Goal: Task Accomplishment & Management: Complete application form

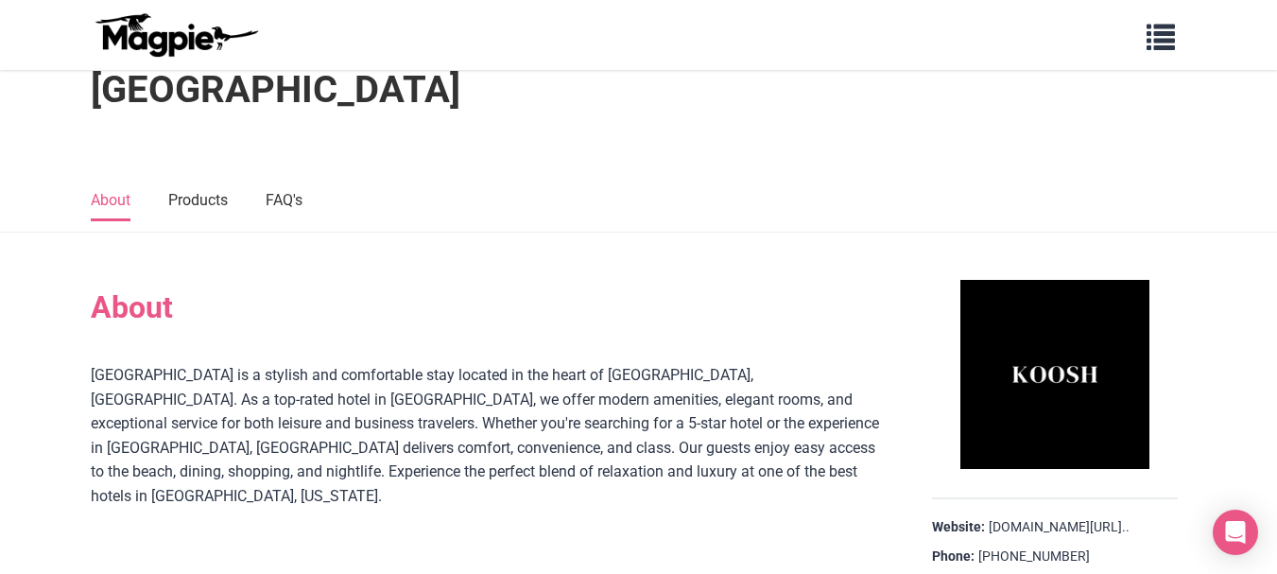
scroll to position [63, 0]
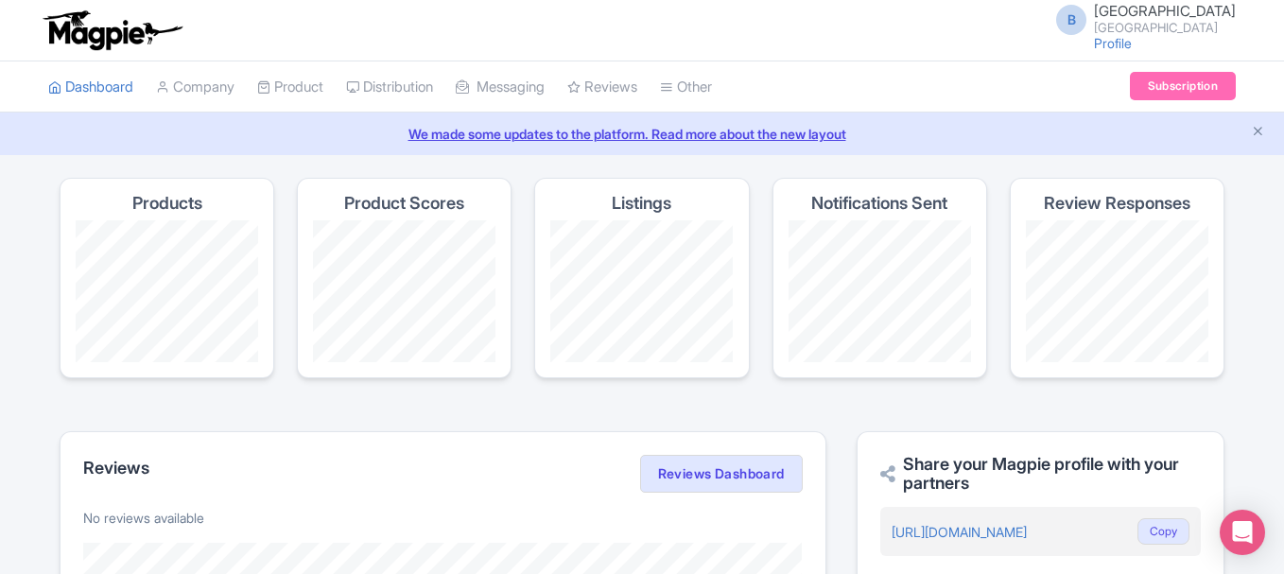
click at [1143, 8] on span "[GEOGRAPHIC_DATA]" at bounding box center [1165, 11] width 142 height 18
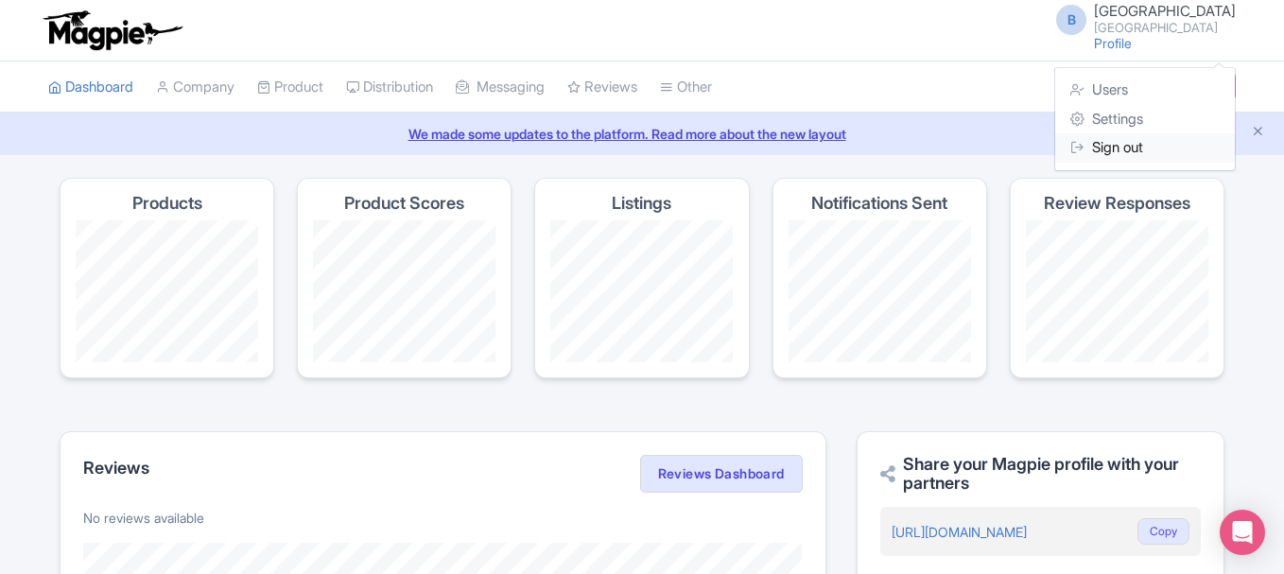
click at [1120, 145] on link "Sign out" at bounding box center [1145, 147] width 180 height 29
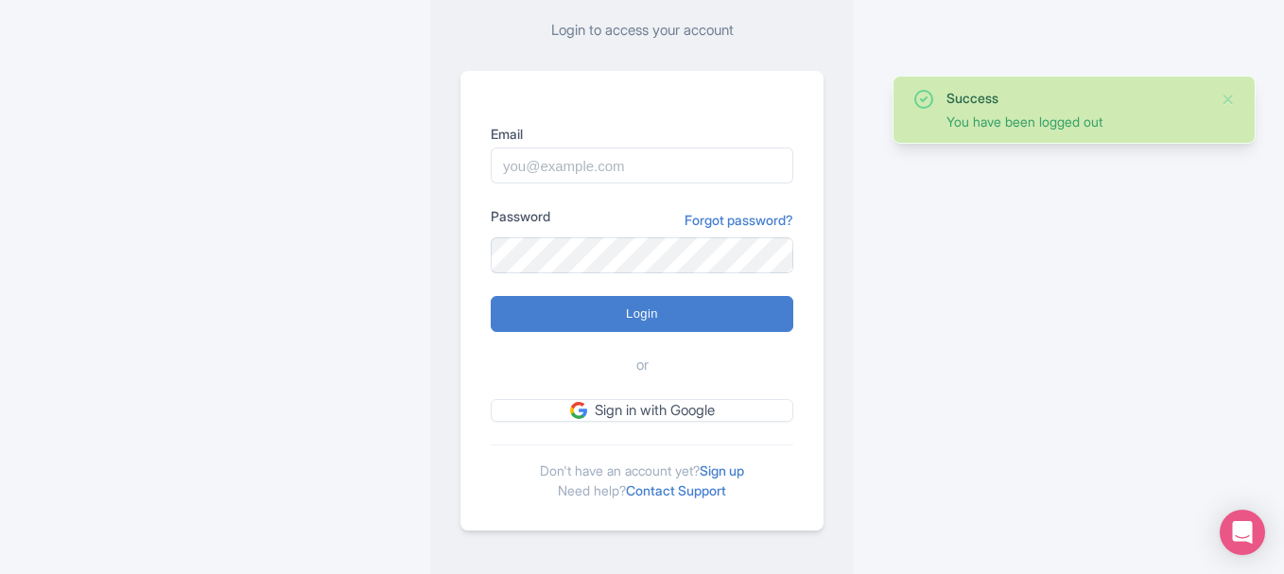
scroll to position [164, 0]
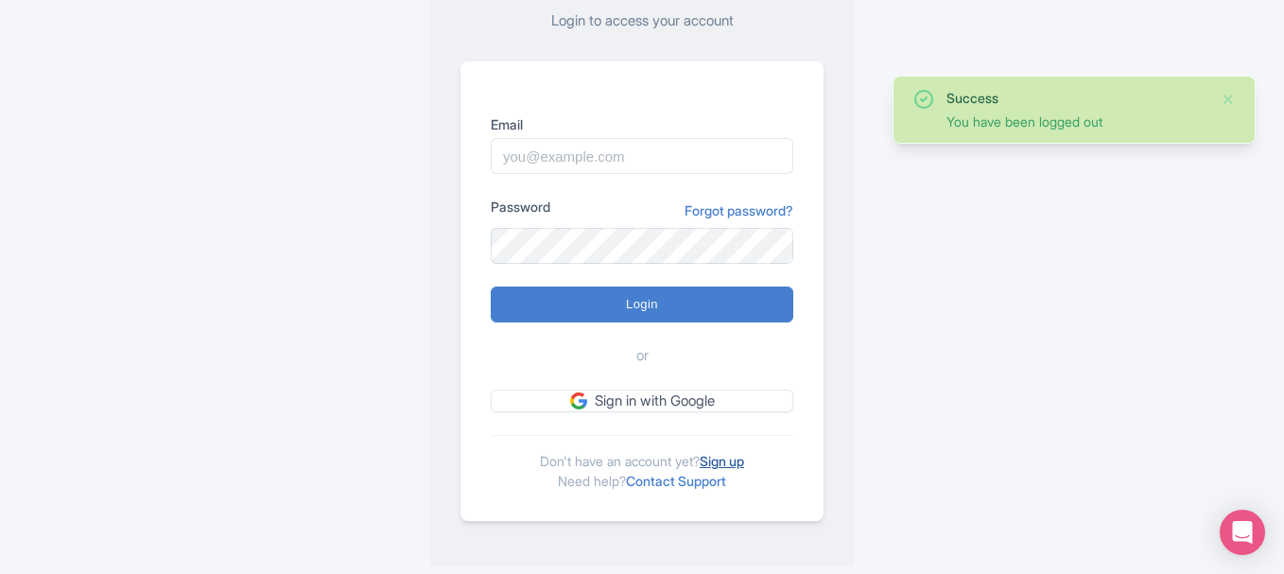
click at [721, 456] on link "Sign up" at bounding box center [721, 461] width 44 height 16
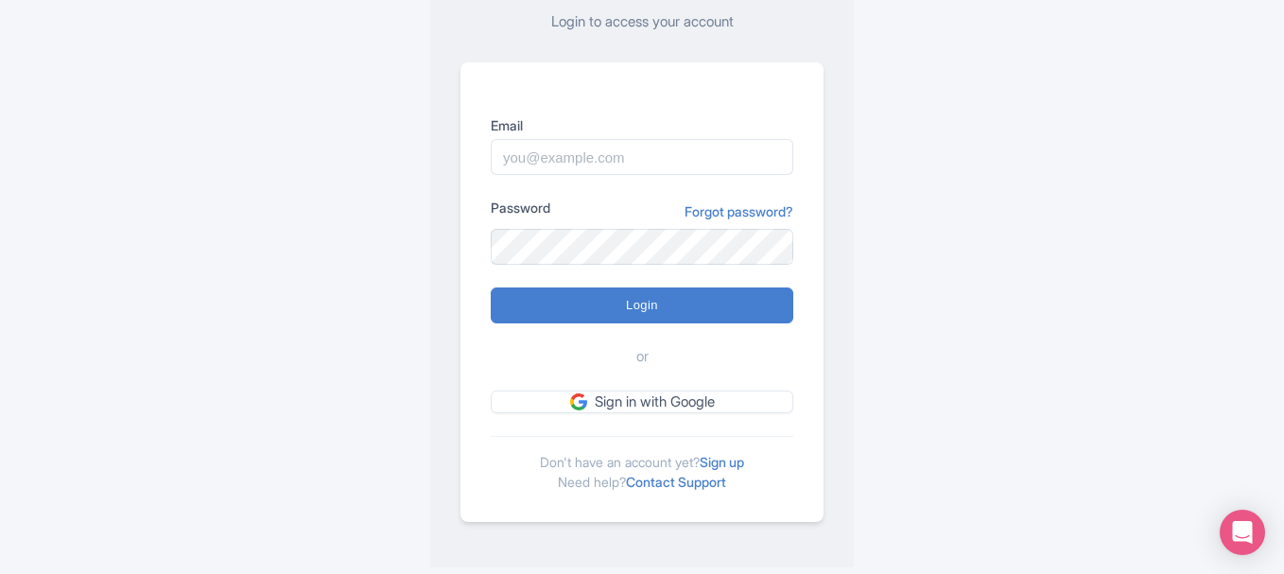
scroll to position [164, 0]
click at [738, 460] on link "Sign up" at bounding box center [721, 461] width 44 height 16
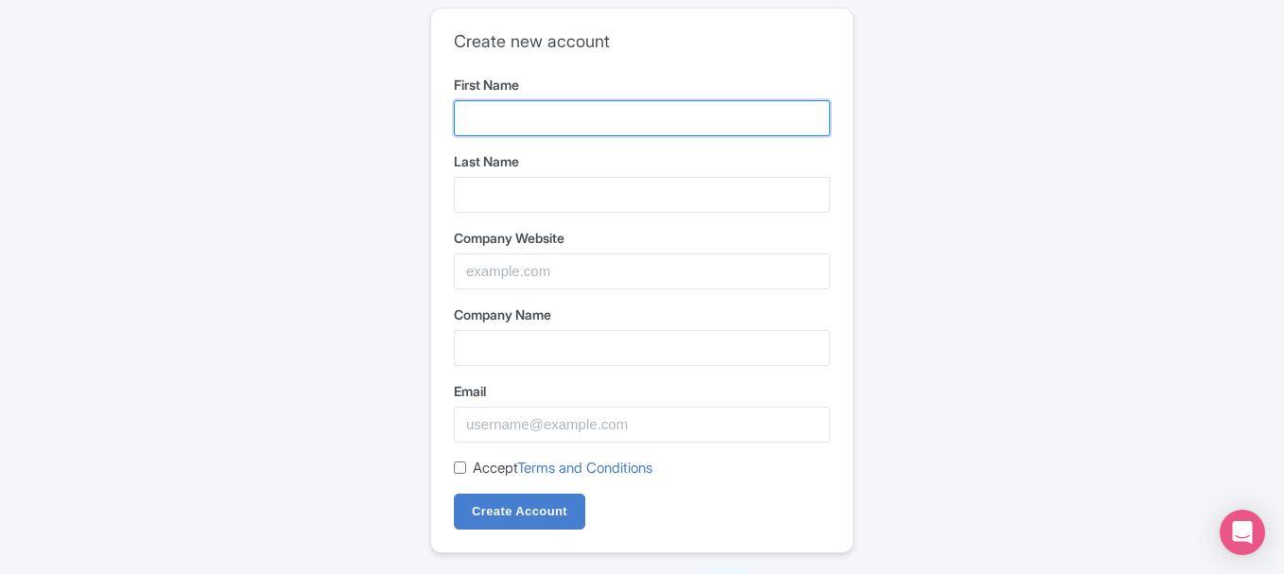
click at [606, 115] on input "First Name" at bounding box center [642, 118] width 376 height 36
paste input "Sell Junk Car"
type input "Sell Junk Car"
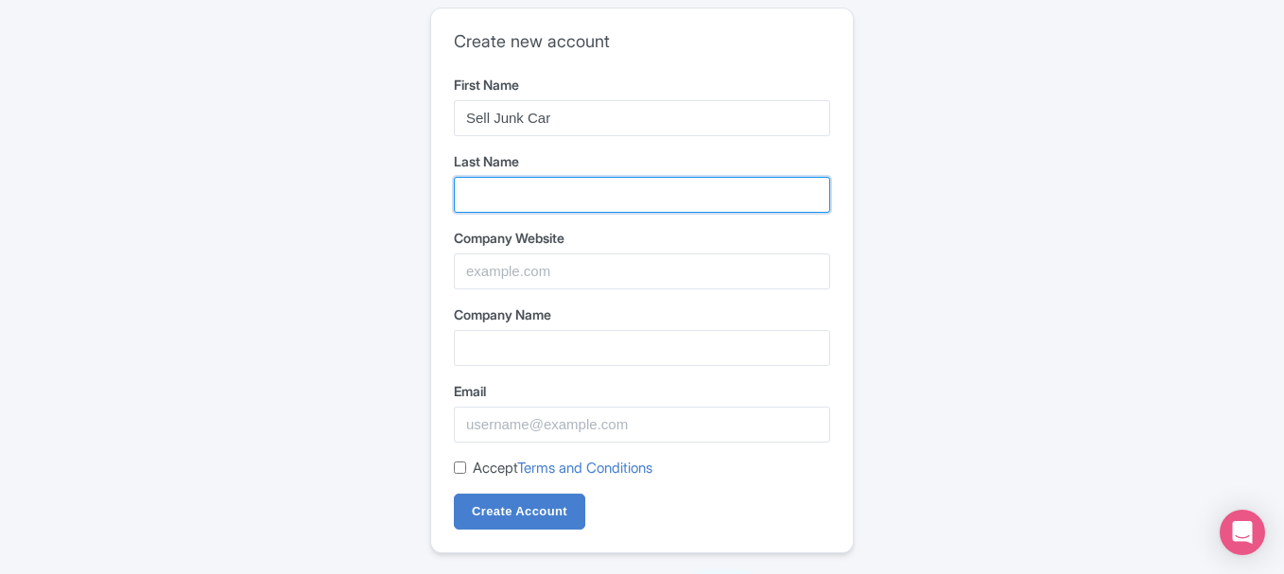
click at [490, 192] on input "Last Name" at bounding box center [642, 195] width 376 height 36
paste input "Fort Lauderdale - 954 Junk Car"
type input "Fort Lauderdale - 954 Junk Car"
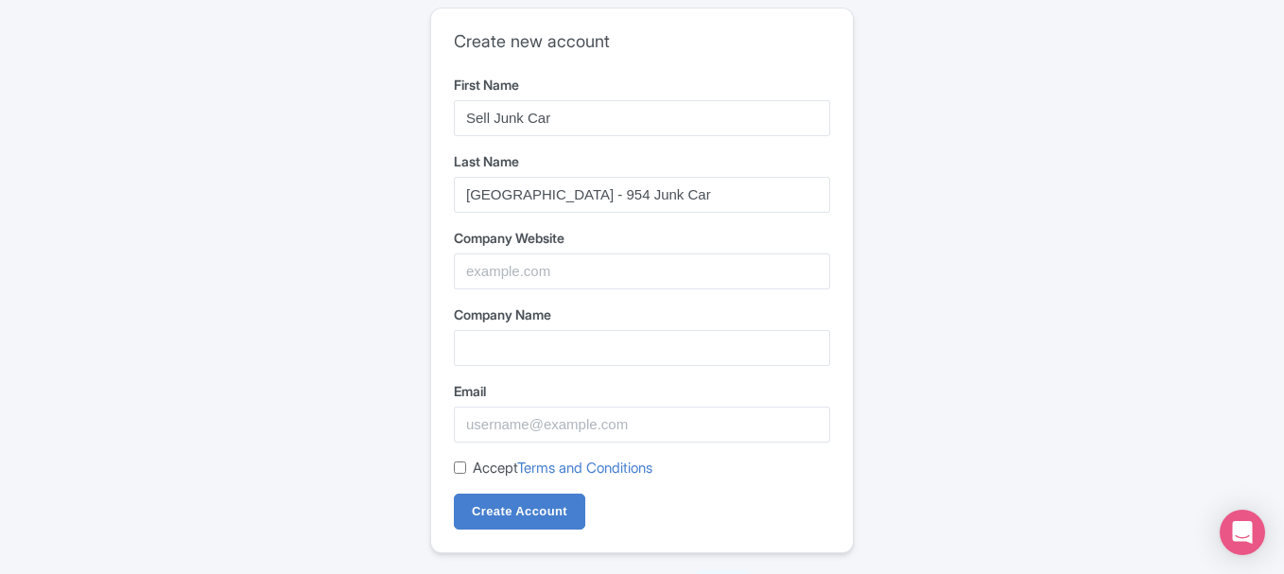
click at [527, 290] on form "First Name Sell Junk Car Last Name Fort Lauderdale - 954 Junk Car Company Websi…" at bounding box center [642, 303] width 376 height 456
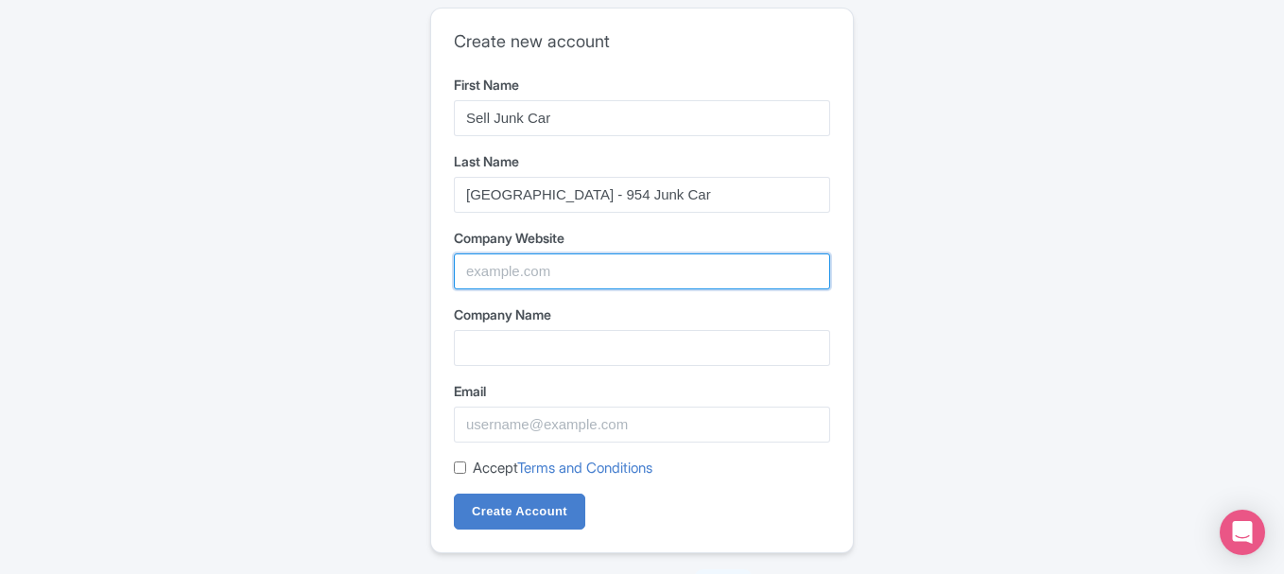
click at [528, 270] on input "Company Website" at bounding box center [642, 271] width 376 height 36
paste input "https://maps.app.goo.gl/nWoSbUSe2sWD1ZLu6"
type input "https://maps.app.goo.gl/nWoSbUSe2sWD1ZLu6"
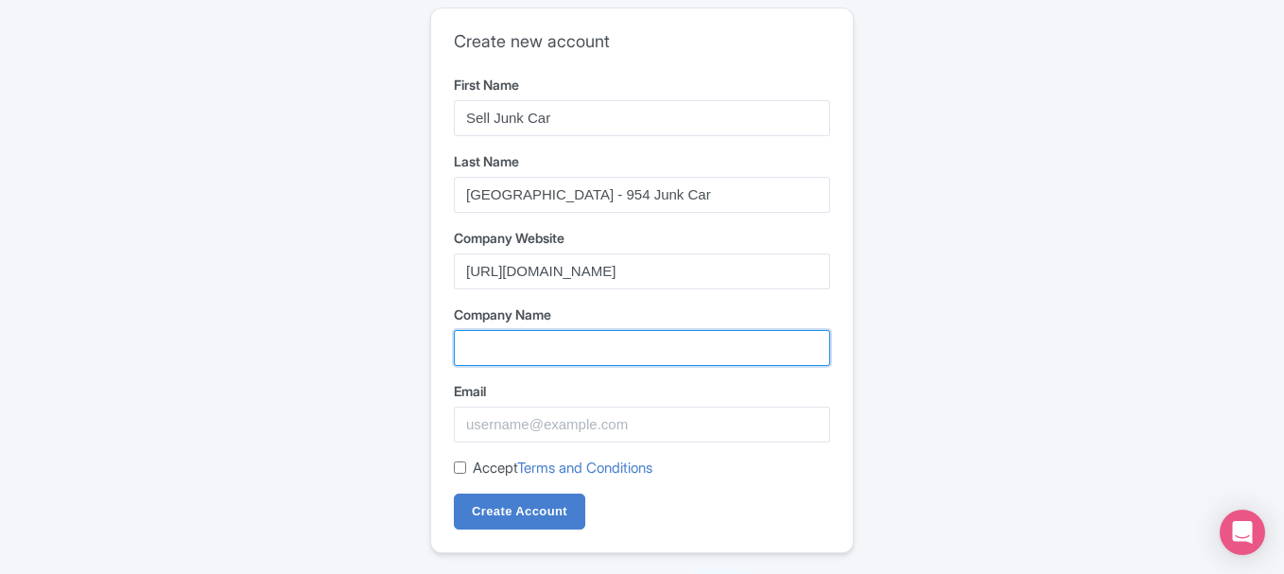
click at [562, 354] on input "Company Name" at bounding box center [642, 348] width 376 height 36
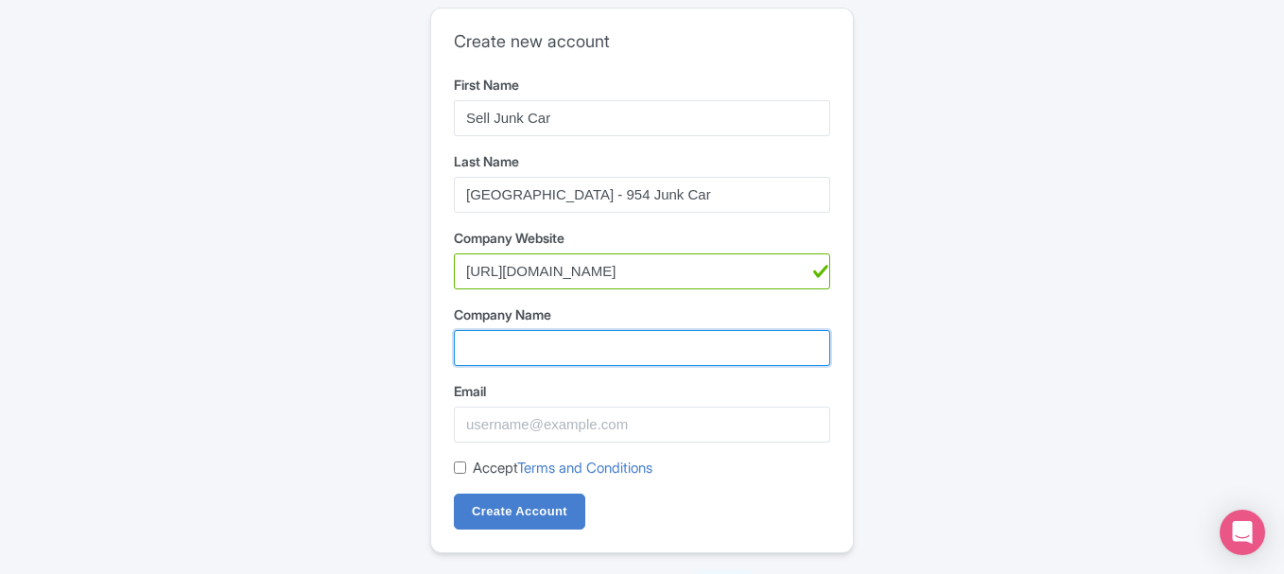
paste input "Sell Junk Car [GEOGRAPHIC_DATA] - 954 Junk Car"
type input "Sell Junk Car [GEOGRAPHIC_DATA] - 954 Junk Car"
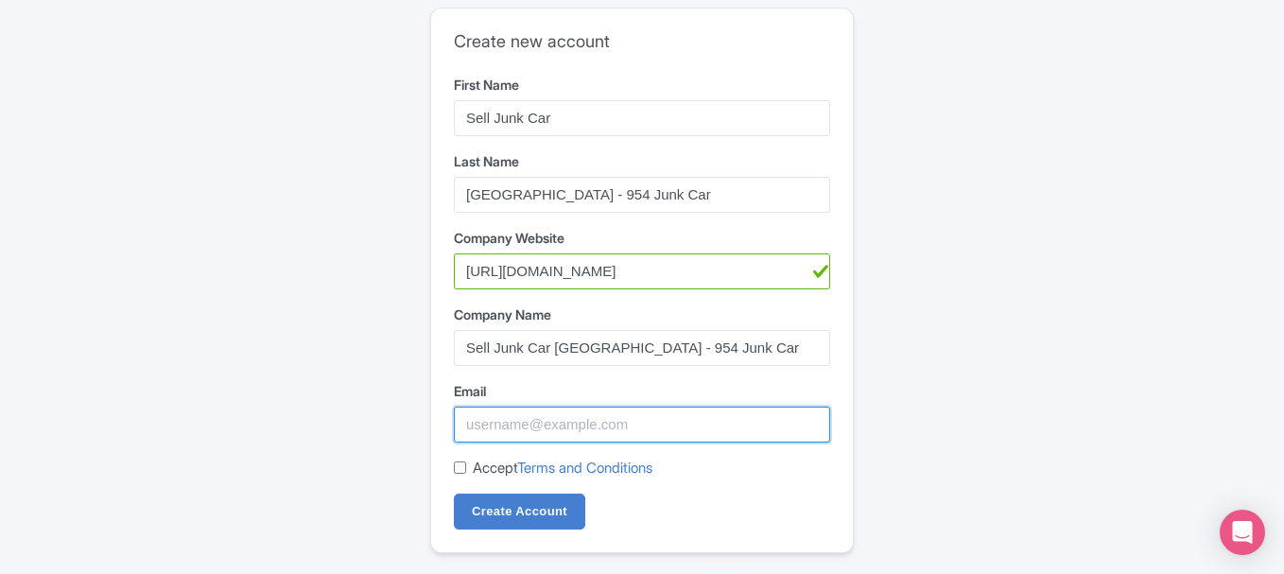
click at [517, 431] on input "Email" at bounding box center [642, 424] width 376 height 36
paste input "[EMAIL_ADDRESS][DOMAIN_NAME]"
type input "[EMAIL_ADDRESS][DOMAIN_NAME]"
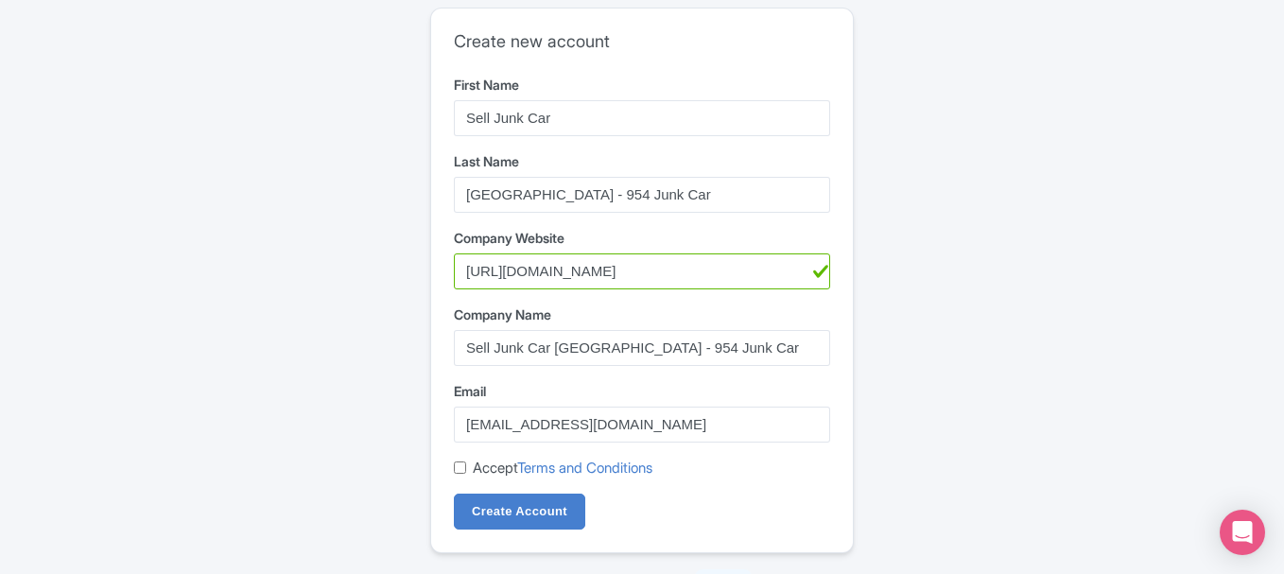
click at [474, 460] on label "Accept Terms and Conditions" at bounding box center [563, 468] width 180 height 22
click at [466, 461] on input "Accept Terms and Conditions" at bounding box center [460, 467] width 12 height 12
checkbox input "true"
click at [479, 495] on input "Create Account" at bounding box center [519, 511] width 131 height 36
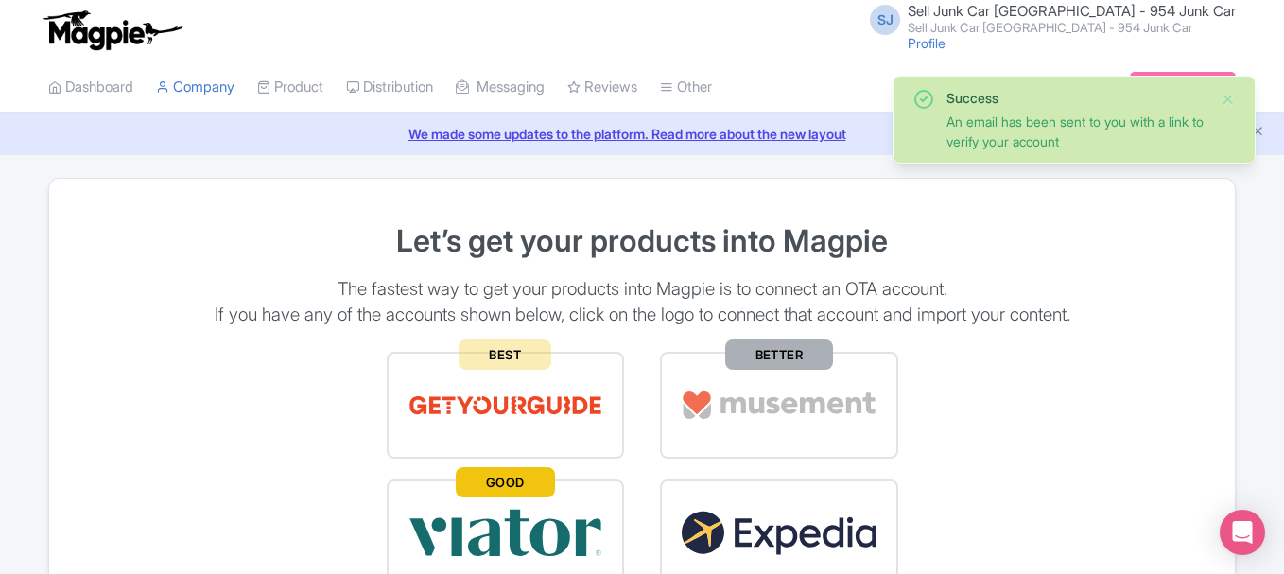
click at [1235, 100] on div "Success An email has been sent to you with a link to verify your account" at bounding box center [1073, 120] width 363 height 88
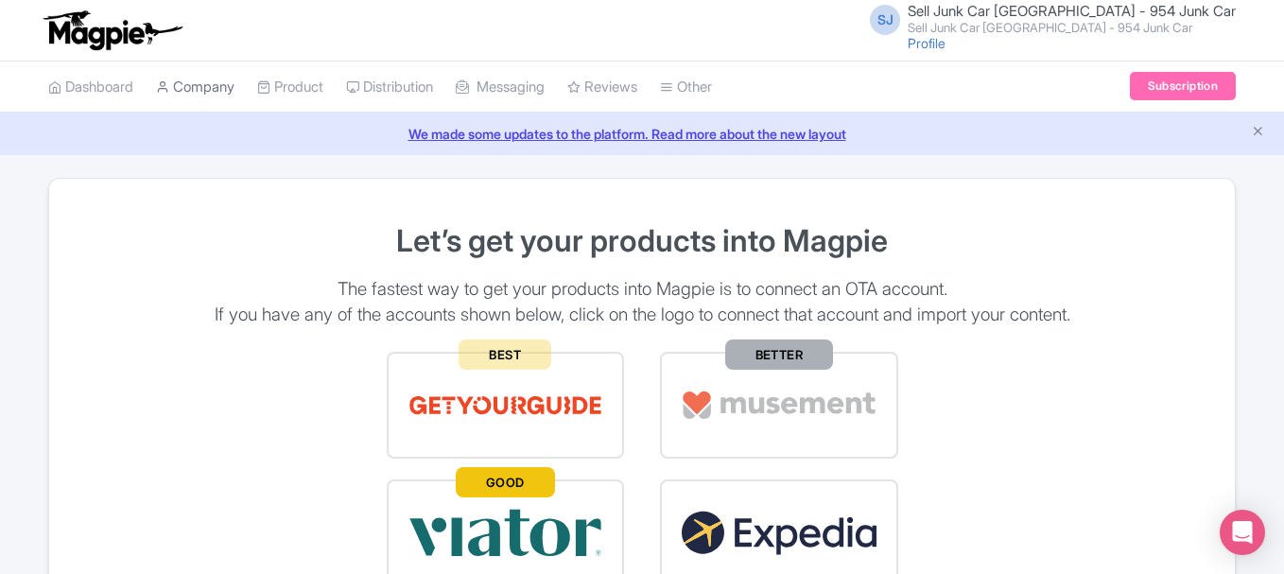
click at [210, 85] on link "Company" at bounding box center [195, 87] width 78 height 52
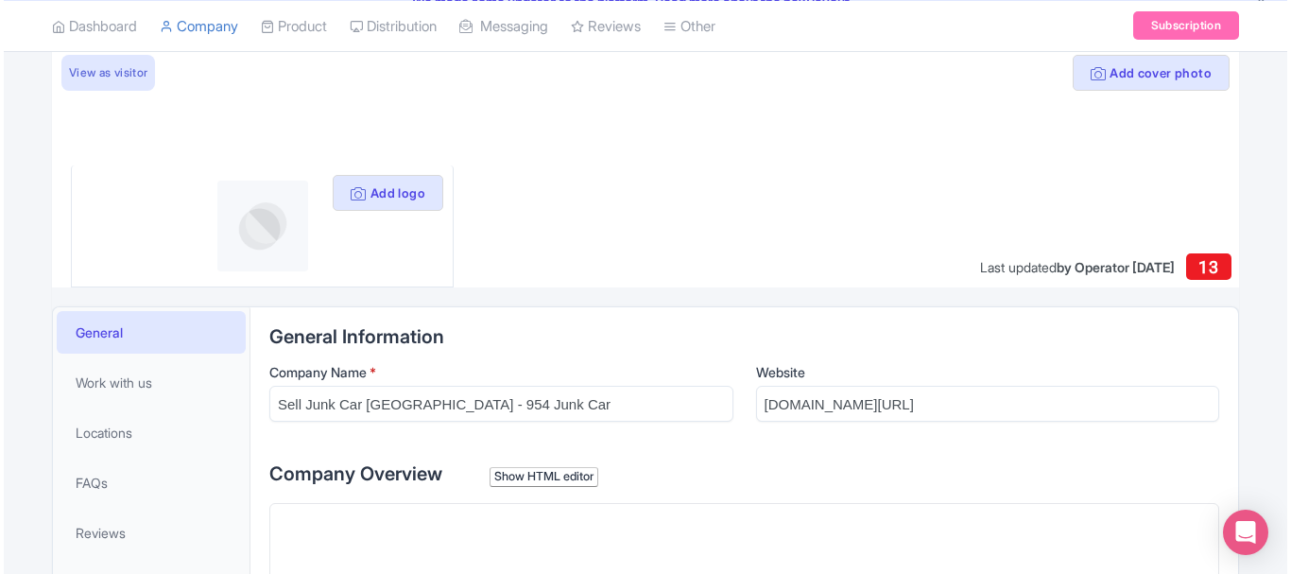
scroll to position [189, 0]
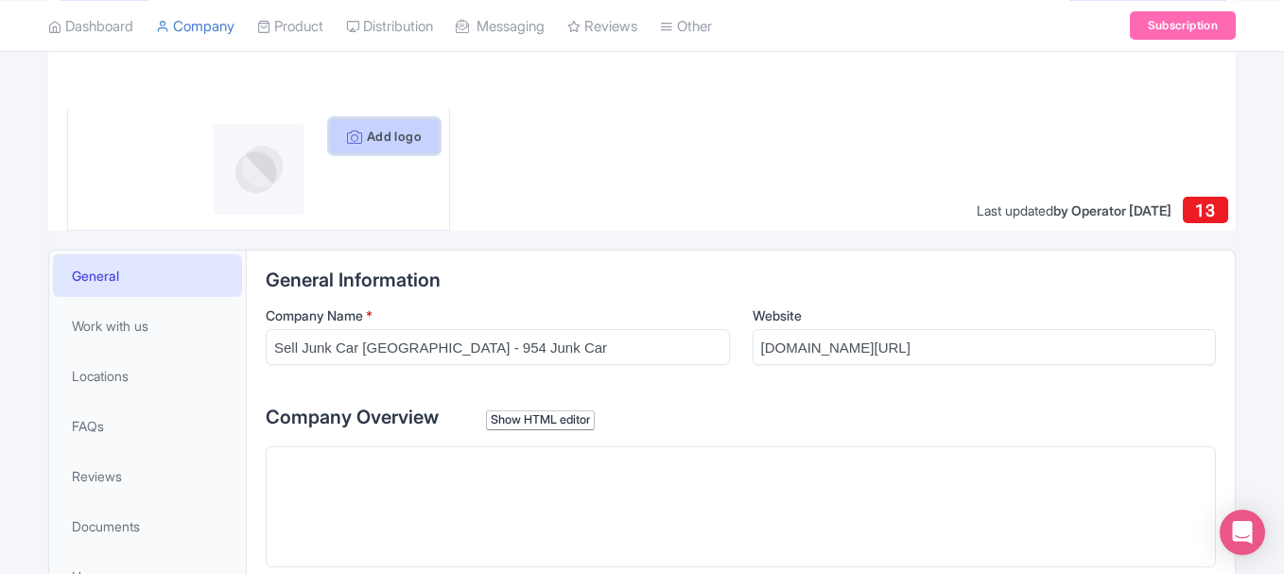
click at [391, 132] on button "Add logo" at bounding box center [384, 136] width 111 height 36
click at [375, 147] on button "Add logo" at bounding box center [384, 136] width 111 height 36
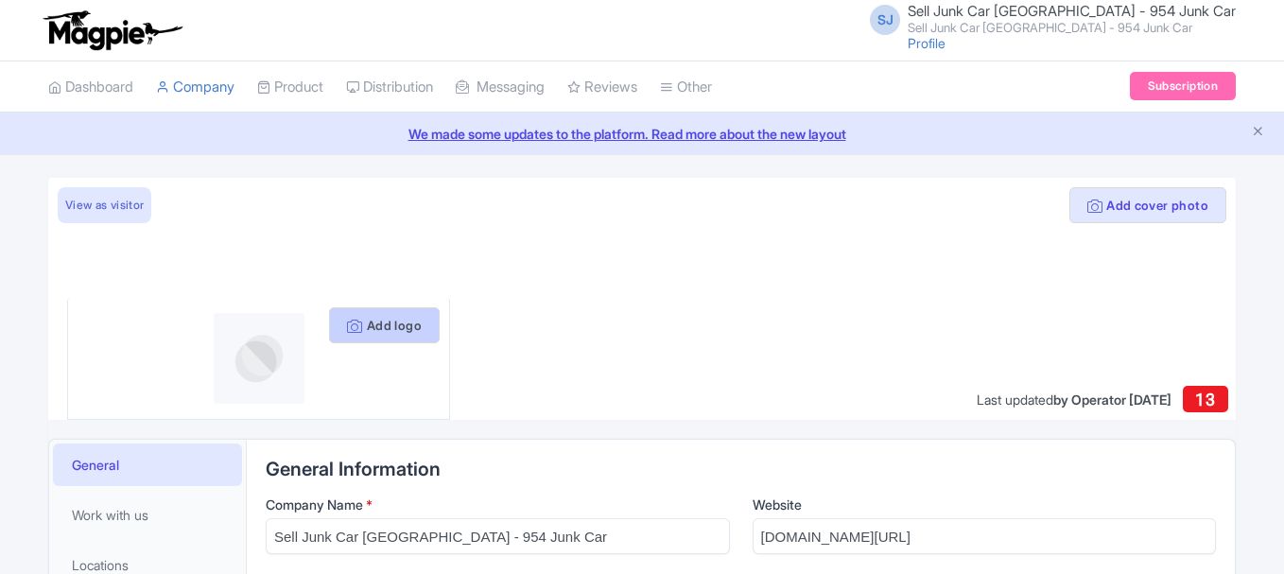
scroll to position [189, 0]
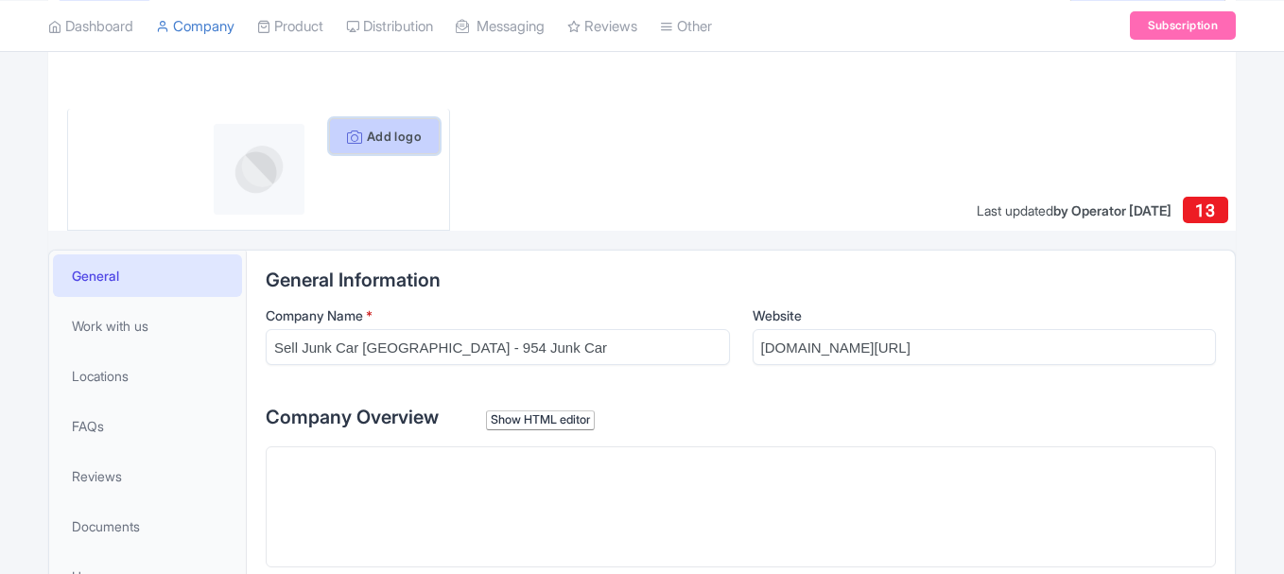
click at [400, 137] on button "Add logo" at bounding box center [384, 136] width 111 height 36
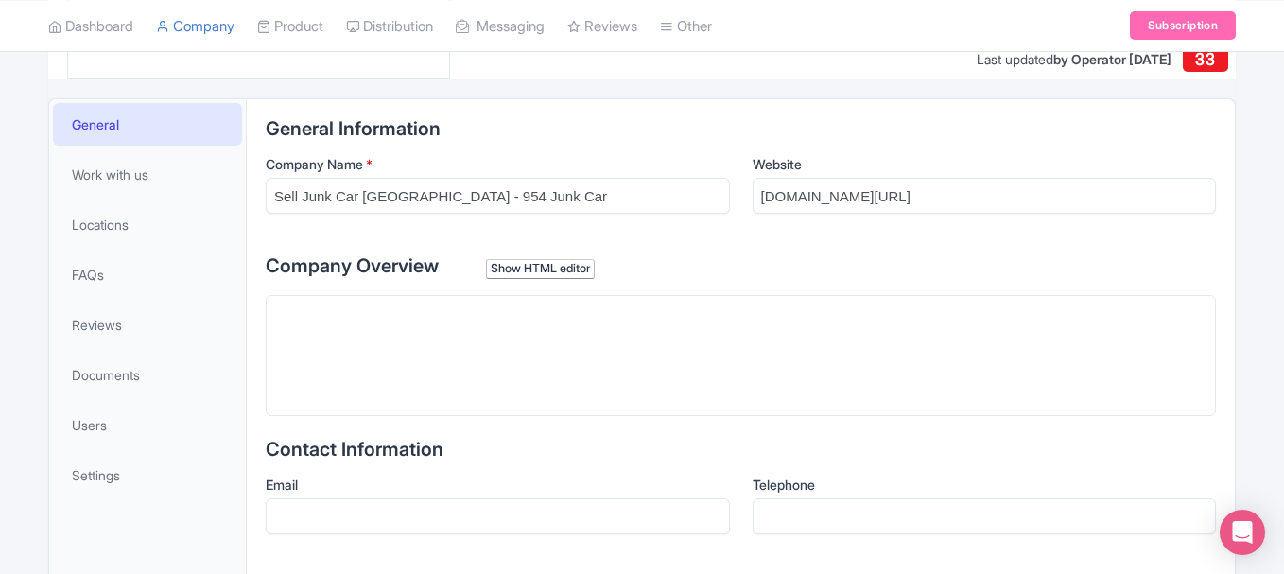
scroll to position [378, 0]
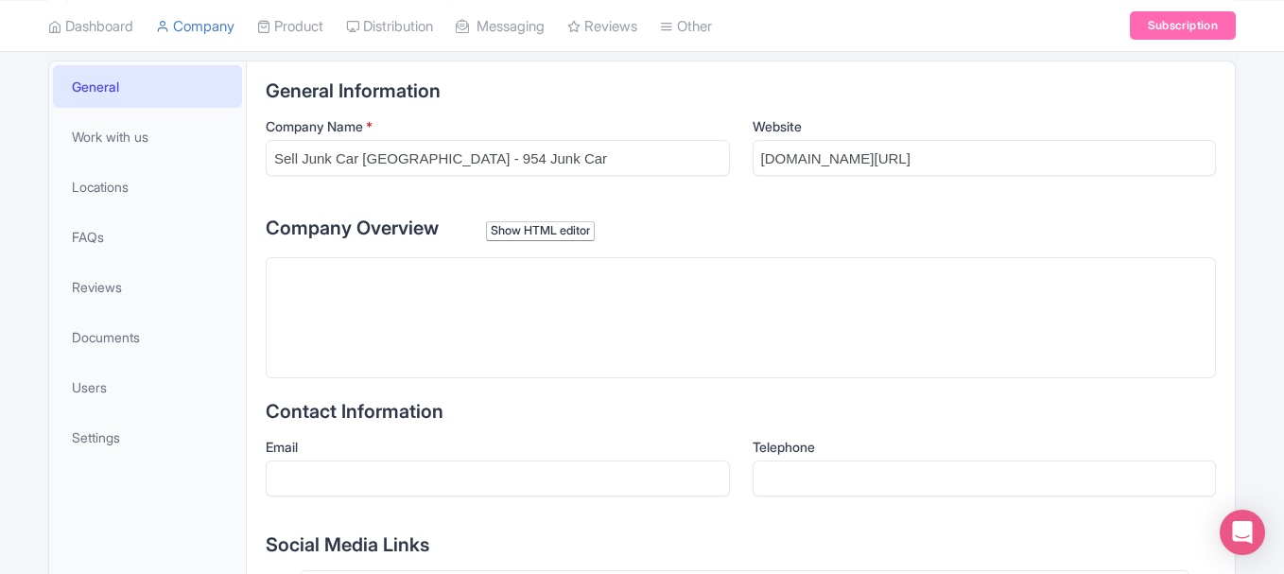
click at [509, 306] on trix-editor at bounding box center [741, 317] width 950 height 121
paste trix-editor "<div>Looking to sell junk cars in Pompano Beach, Fort Lauderdale, or Lauderdale…"
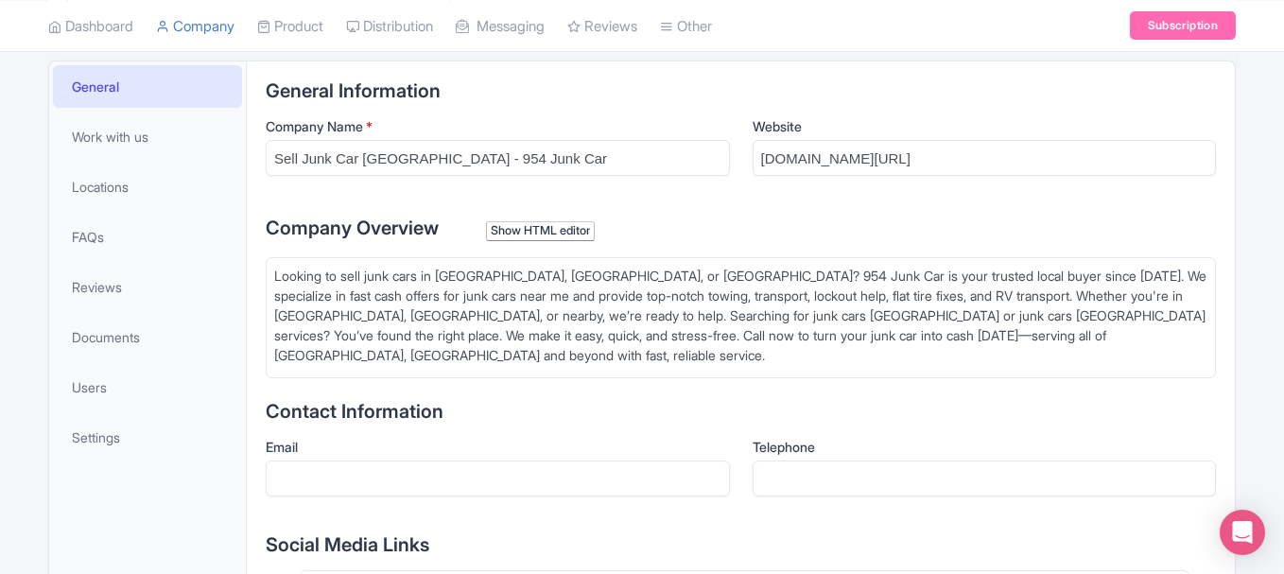
type trix-editor "<div>Looking to sell junk cars in Pompano Beach, Fort Lauderdale, or Lauderdale…"
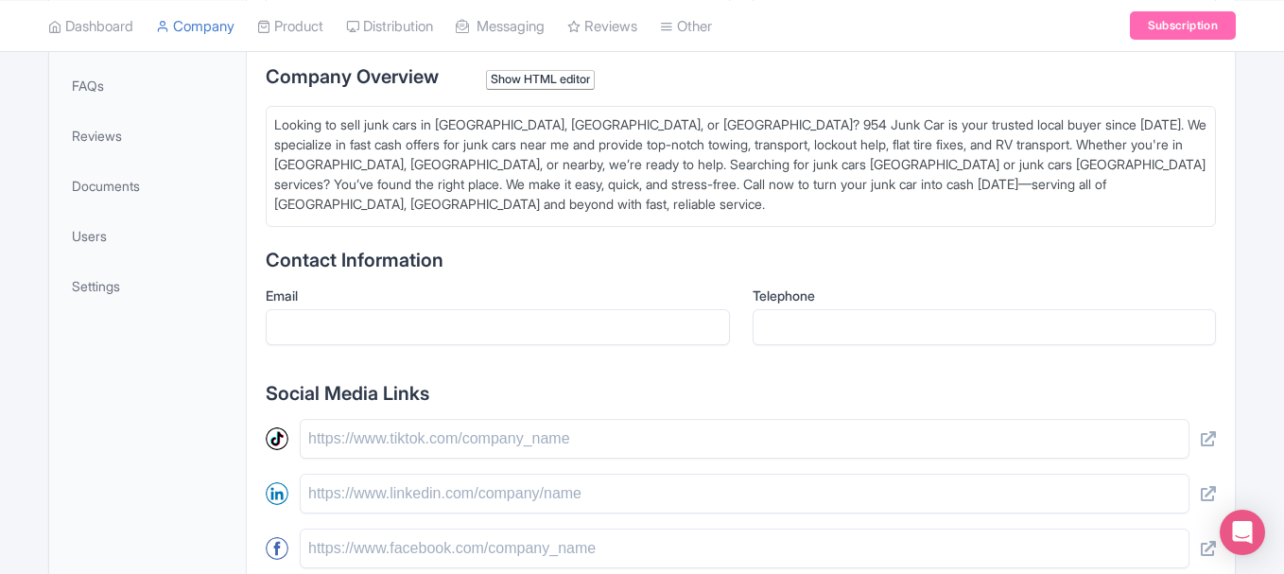
scroll to position [536, 0]
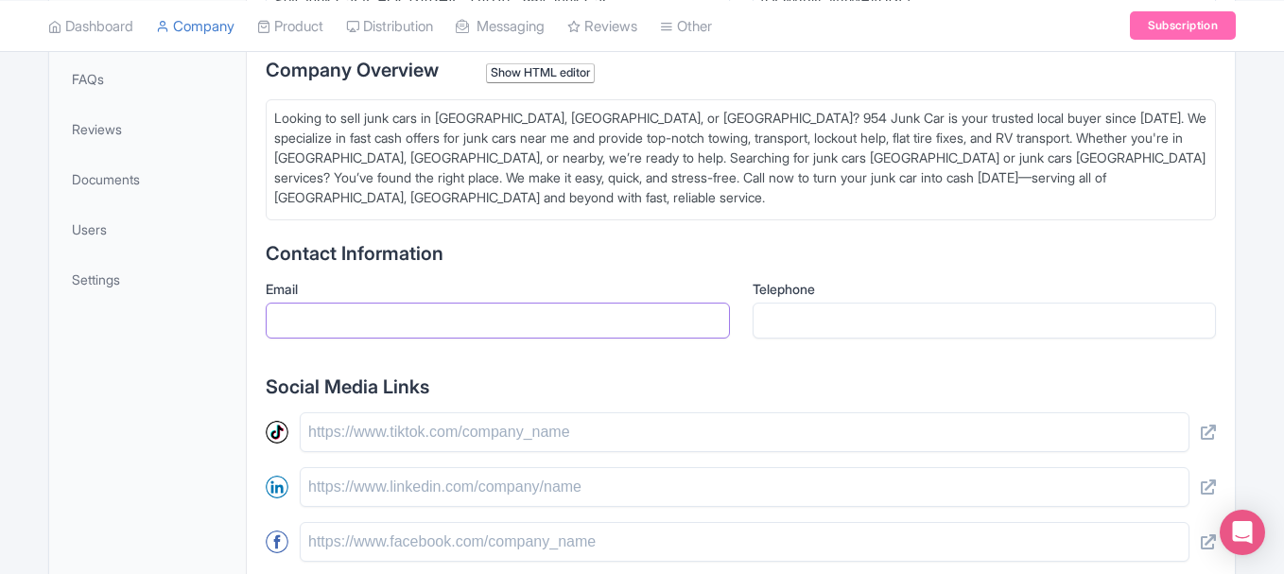
click at [342, 308] on input "Email" at bounding box center [498, 320] width 464 height 36
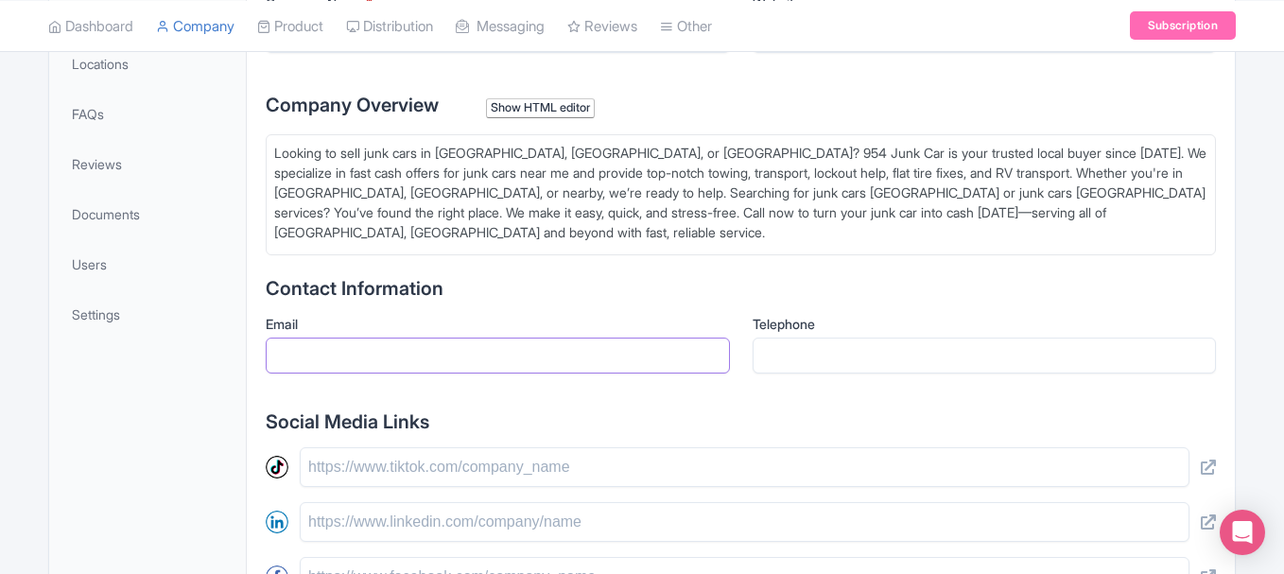
scroll to position [504, 0]
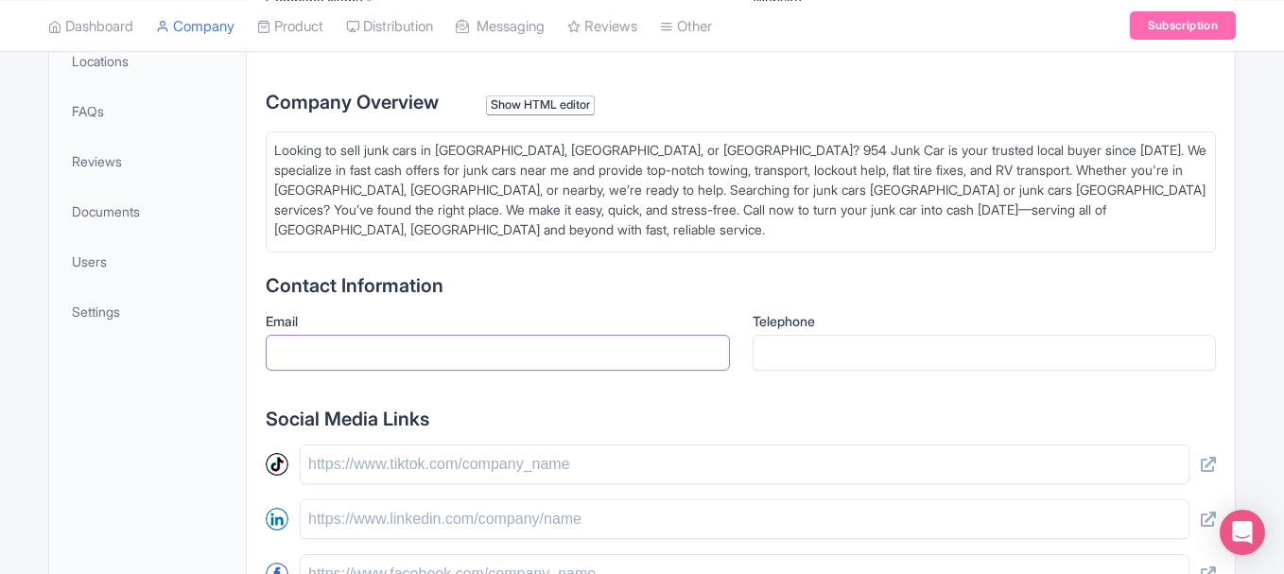
click at [401, 361] on input "Email" at bounding box center [498, 353] width 464 height 36
paste input "[EMAIL_ADDRESS][DOMAIN_NAME]"
type input "[EMAIL_ADDRESS][DOMAIN_NAME]"
click at [833, 370] on input "Telephone" at bounding box center [984, 353] width 464 height 36
paste input "[PHONE_NUMBER]"
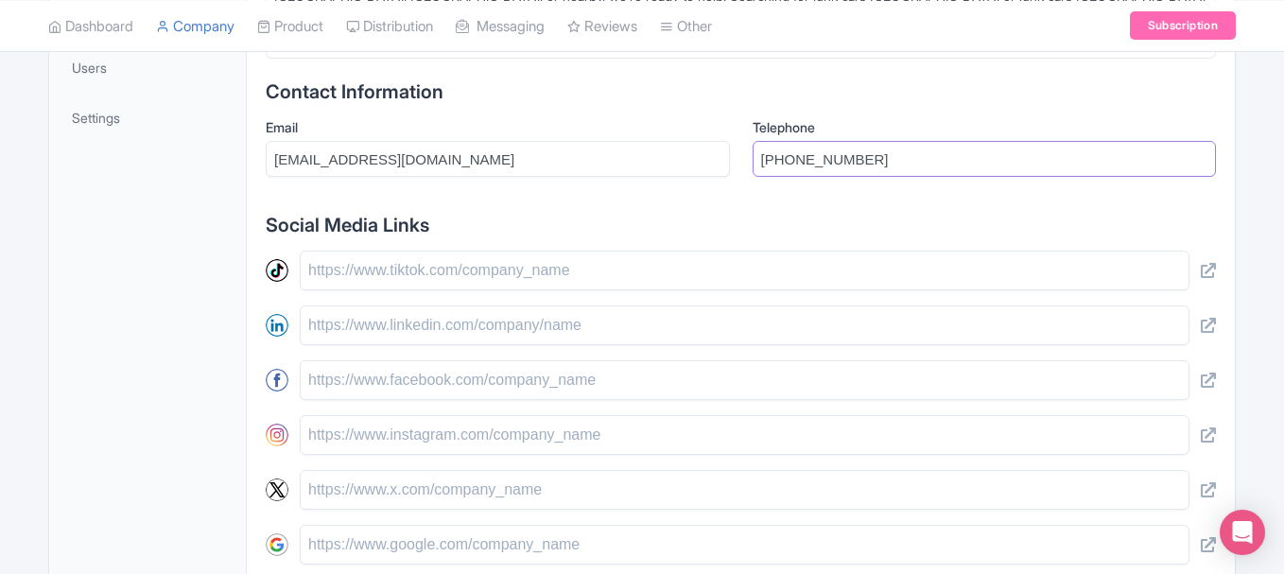
scroll to position [756, 0]
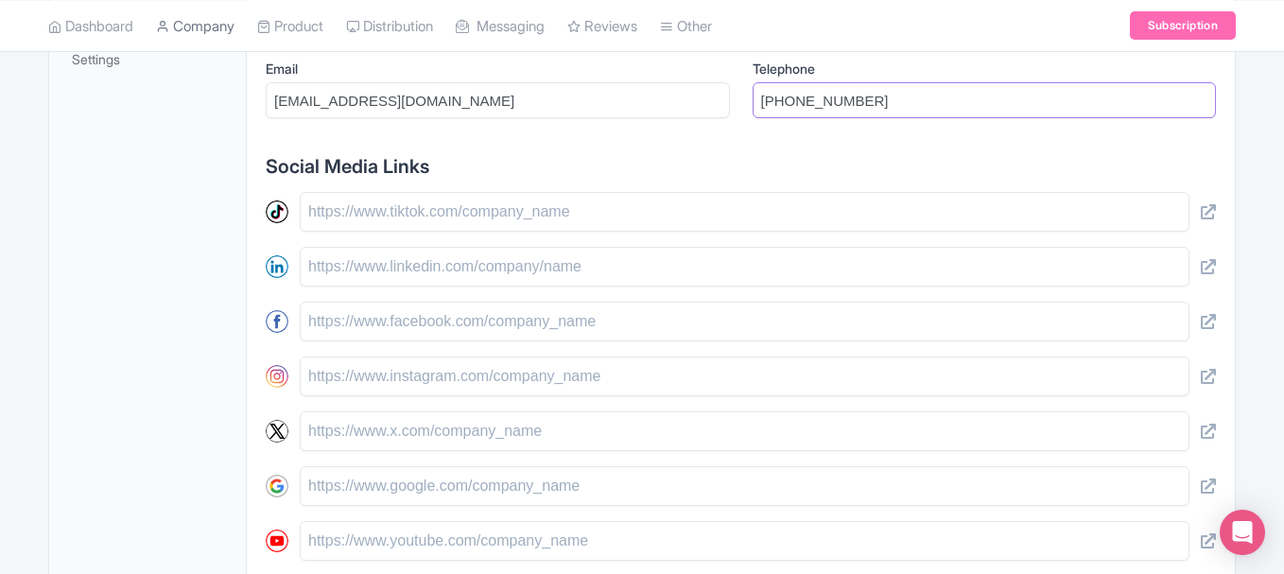
type input "[PHONE_NUMBER]"
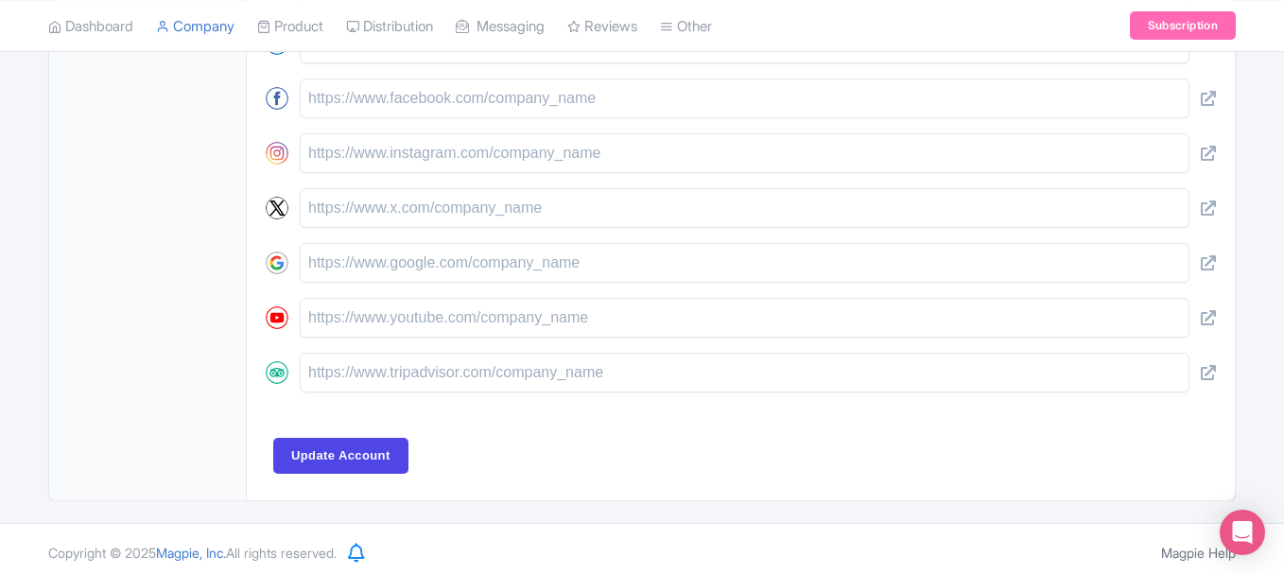
scroll to position [987, 0]
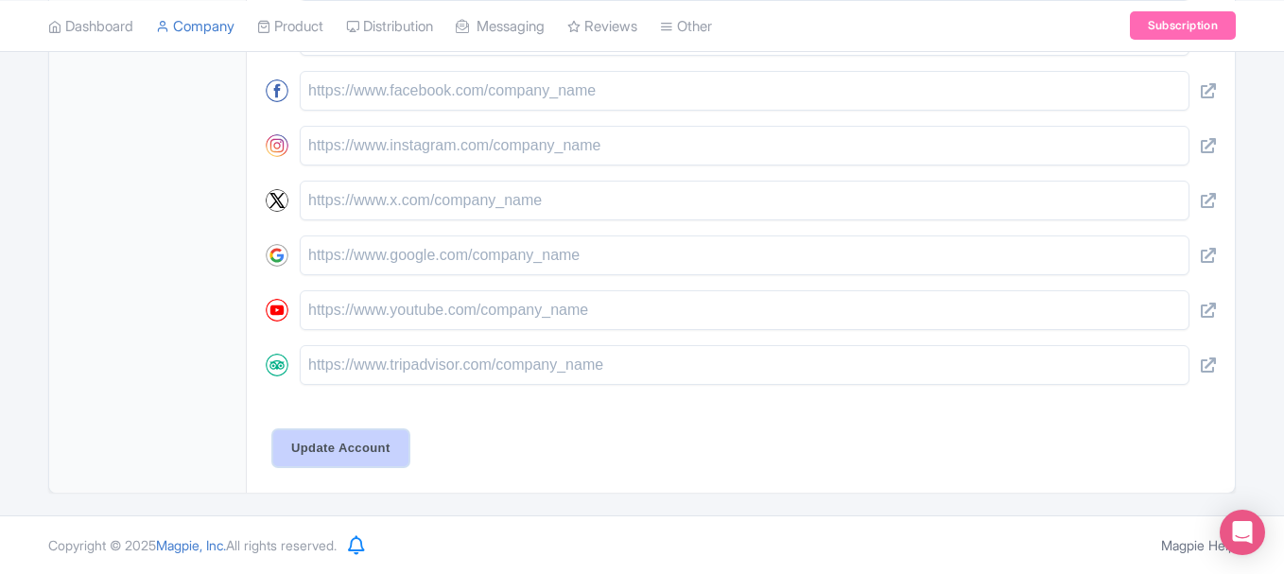
click at [366, 453] on input "Update Account" at bounding box center [340, 448] width 135 height 36
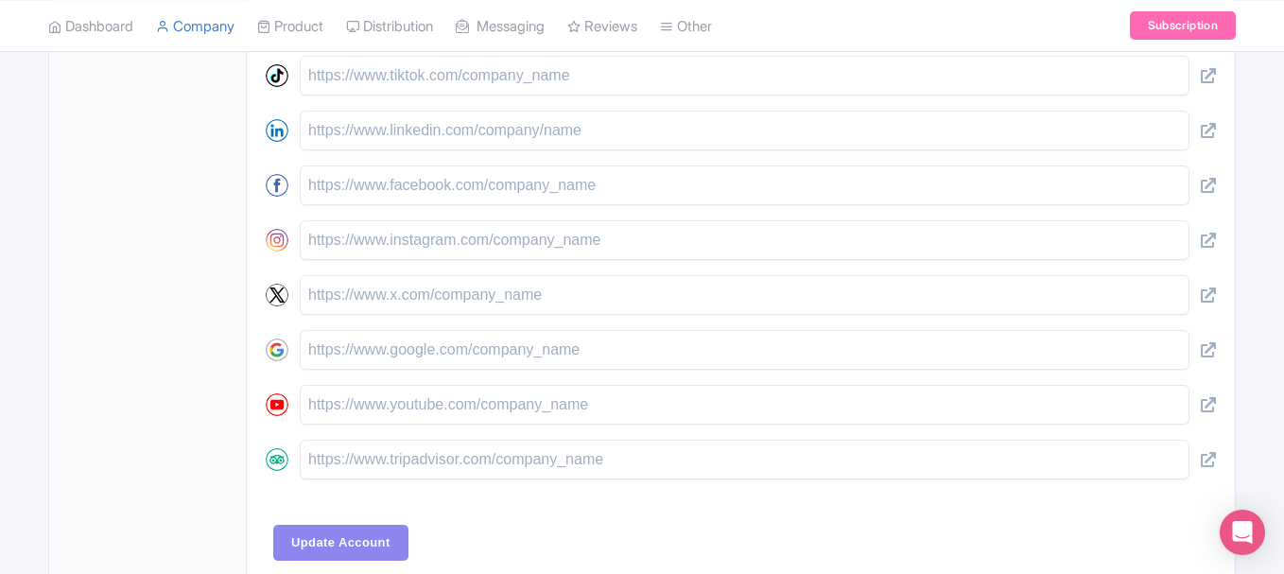
scroll to position [829, 0]
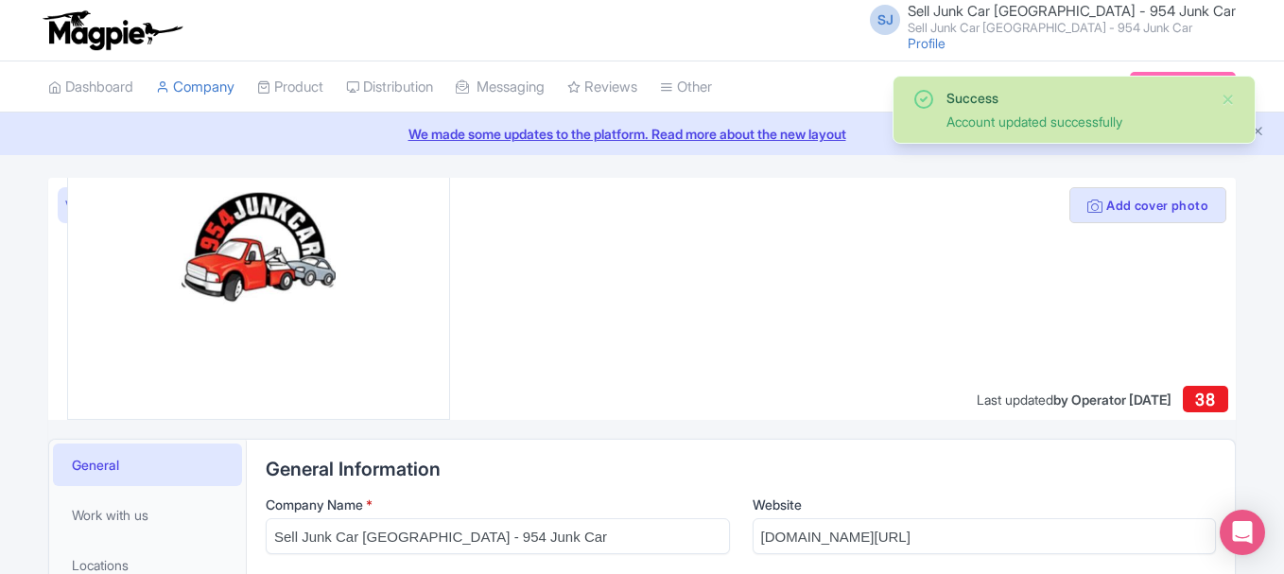
click at [855, 280] on div at bounding box center [641, 299] width 1187 height 242
click at [1155, 200] on button "Add cover photo" at bounding box center [1147, 205] width 157 height 36
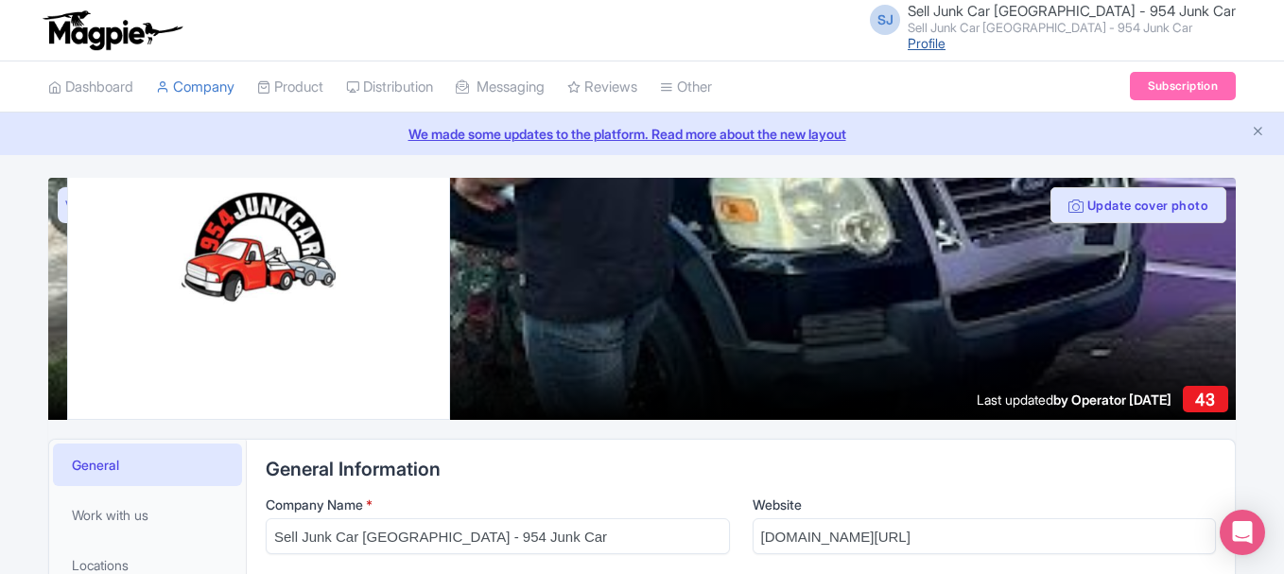
click at [937, 41] on link "Profile" at bounding box center [926, 43] width 38 height 16
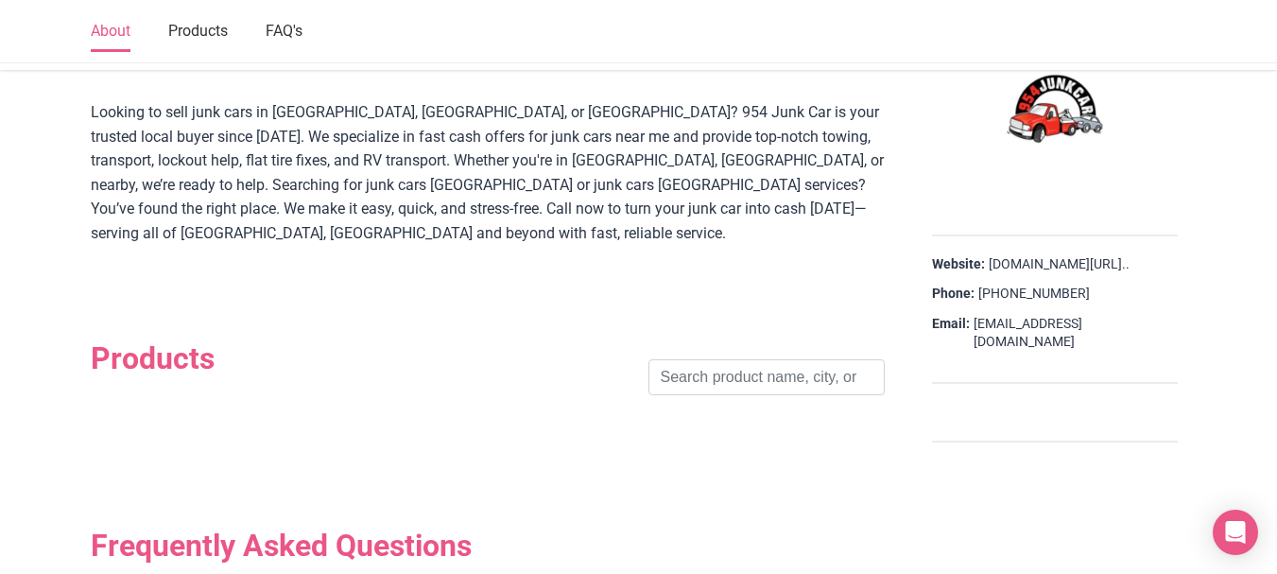
scroll to position [976, 0]
